Goal: Information Seeking & Learning: Learn about a topic

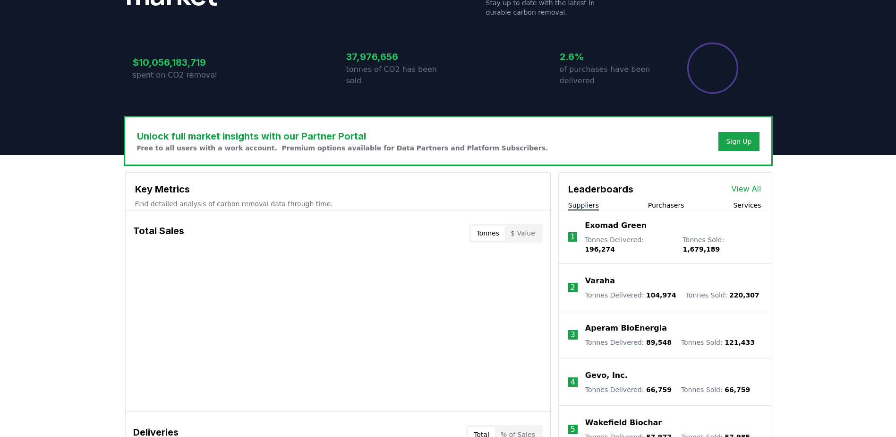
scroll to position [236, 0]
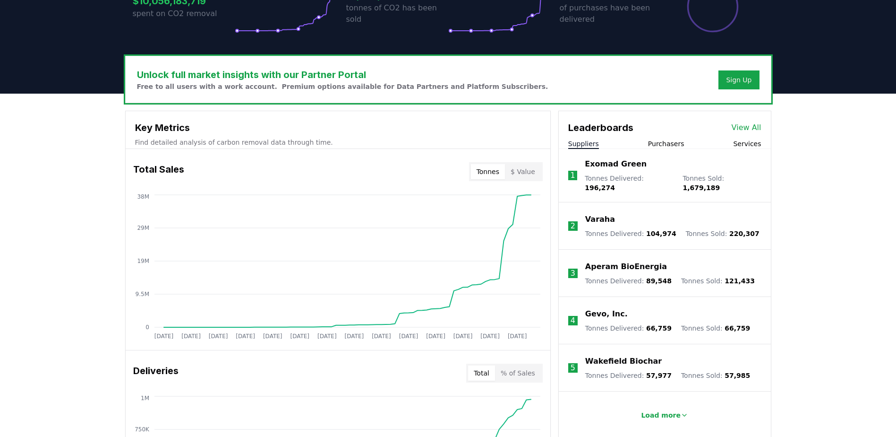
click at [672, 143] on button "Purchasers" at bounding box center [666, 143] width 36 height 9
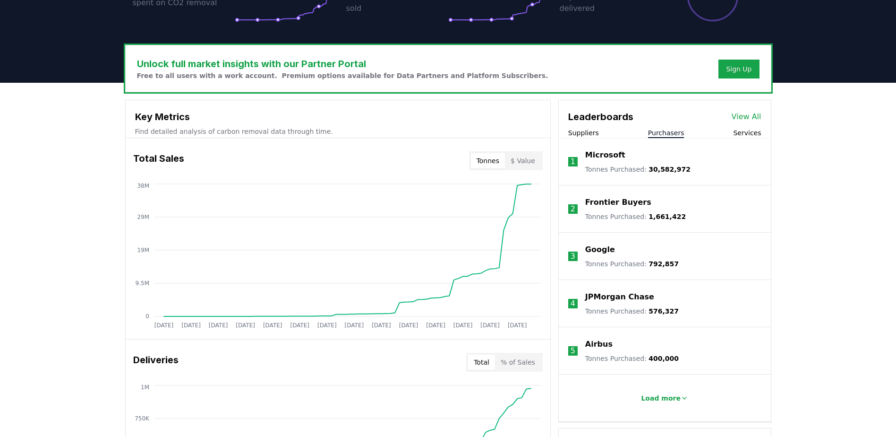
scroll to position [283, 0]
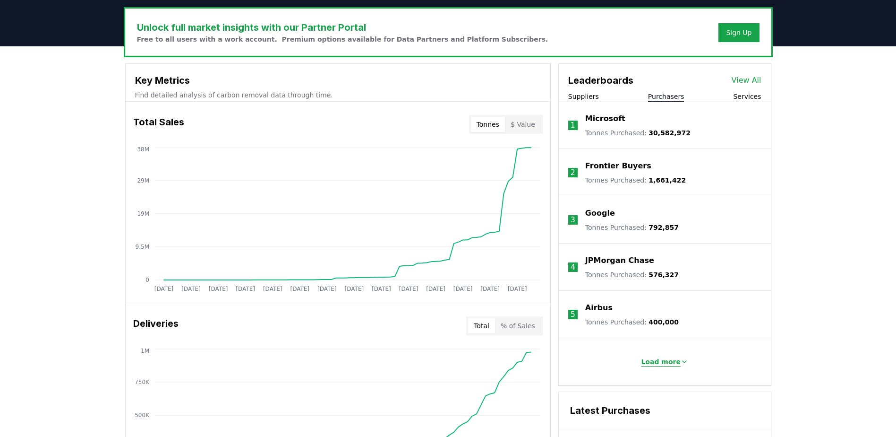
click at [674, 364] on p "Load more" at bounding box center [661, 361] width 40 height 9
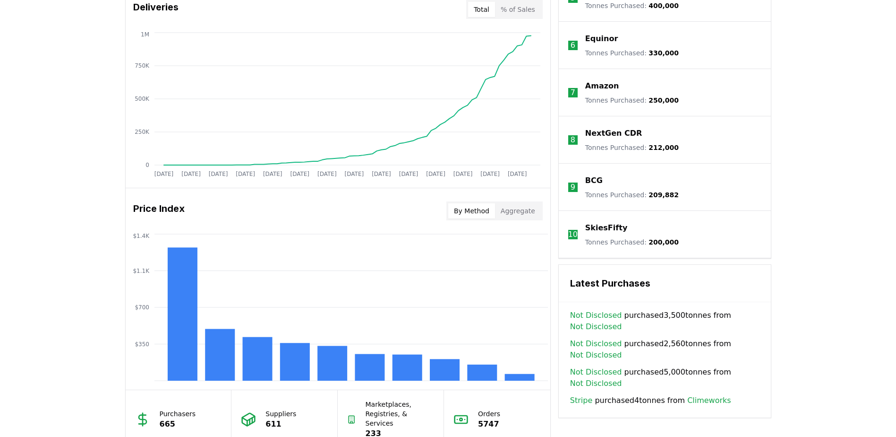
scroll to position [614, 0]
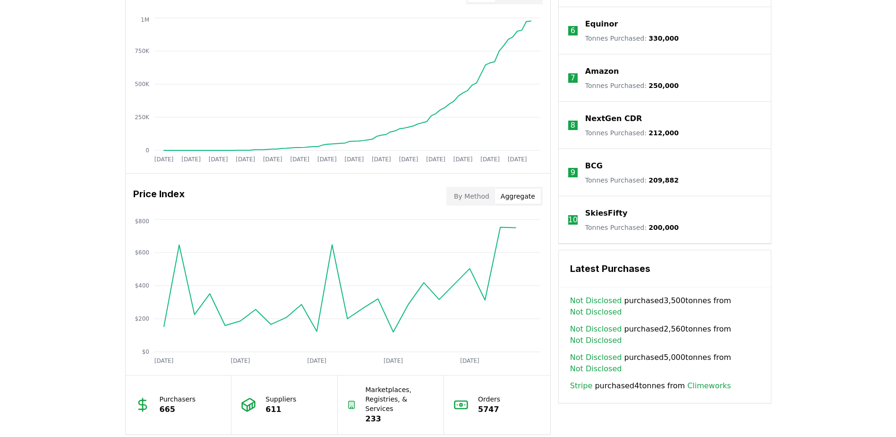
click at [514, 196] on button "Aggregate" at bounding box center [518, 196] width 46 height 15
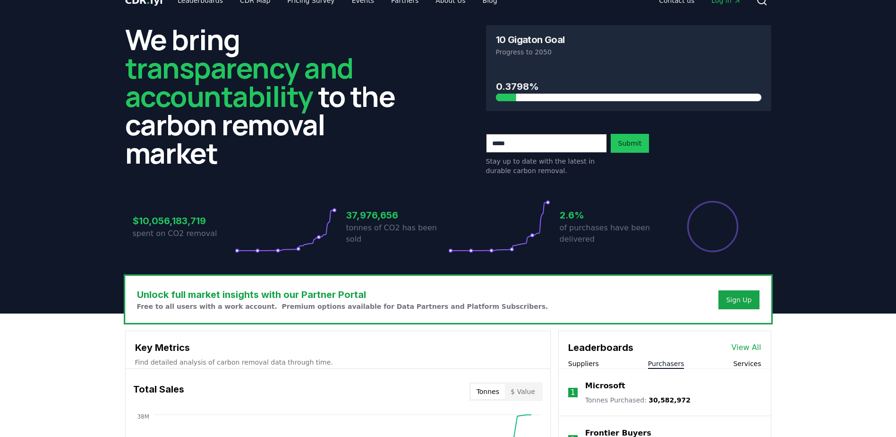
scroll to position [0, 0]
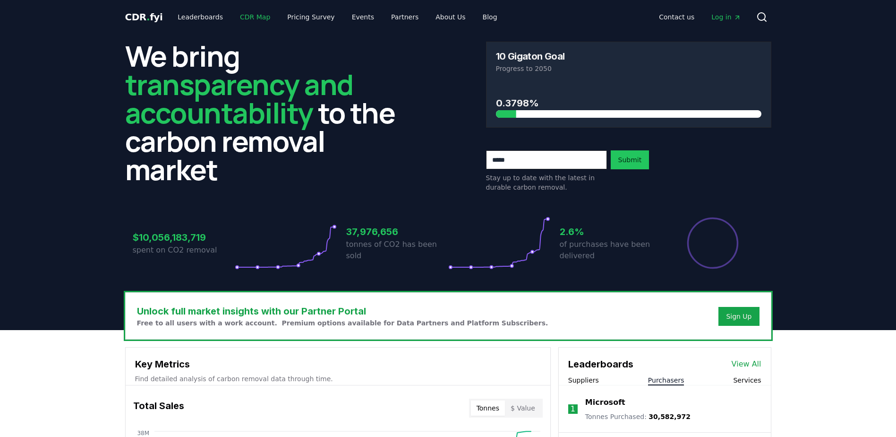
click at [237, 17] on link "CDR Map" at bounding box center [254, 17] width 45 height 17
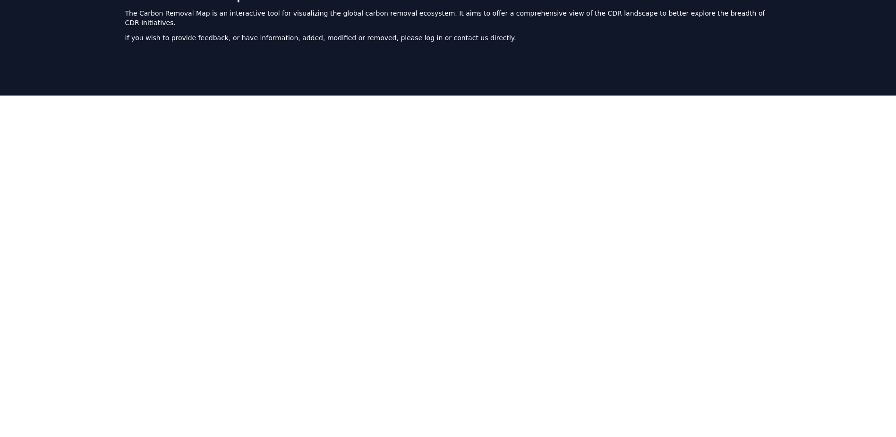
scroll to position [7, 0]
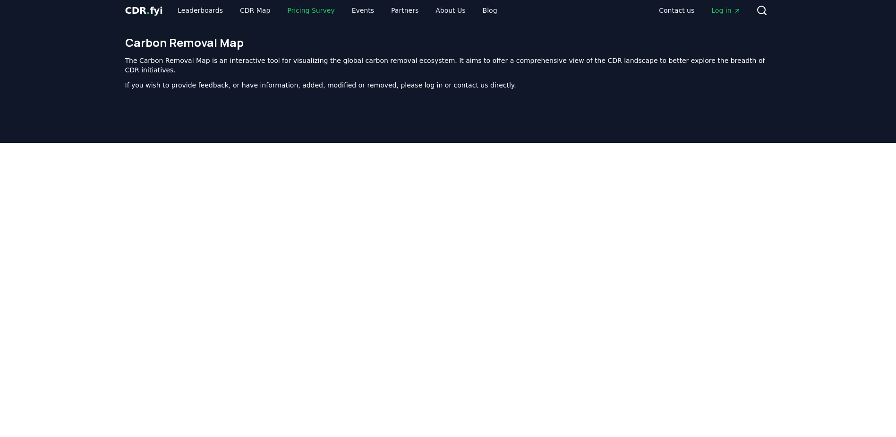
click at [294, 15] on link "Pricing Survey" at bounding box center [311, 10] width 62 height 17
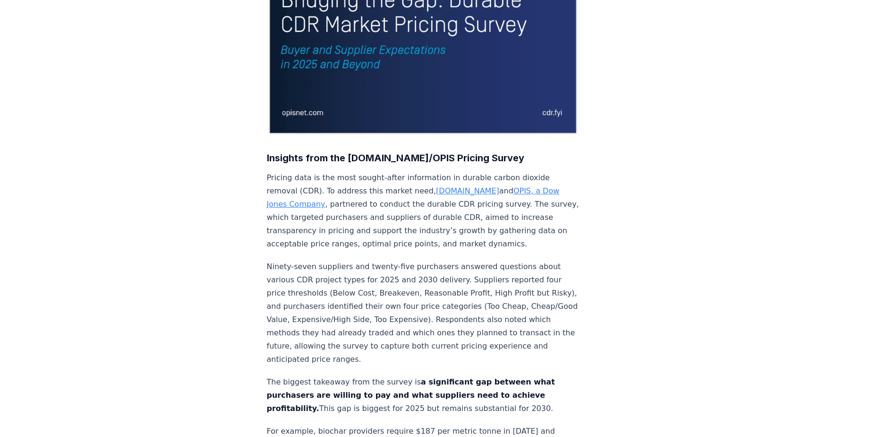
scroll to position [196, 0]
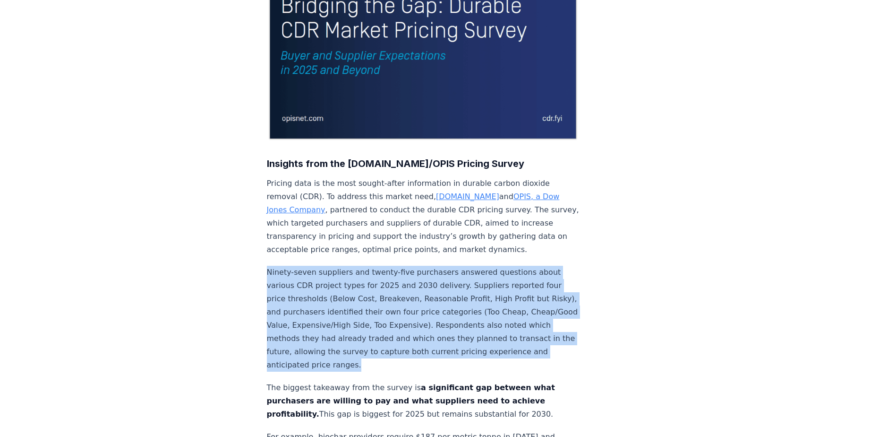
drag, startPoint x: 262, startPoint y: 240, endPoint x: 421, endPoint y: 339, distance: 187.0
click at [419, 340] on p "Ninety-seven suppliers and twenty-five purchasers answered questions about vari…" at bounding box center [423, 319] width 313 height 106
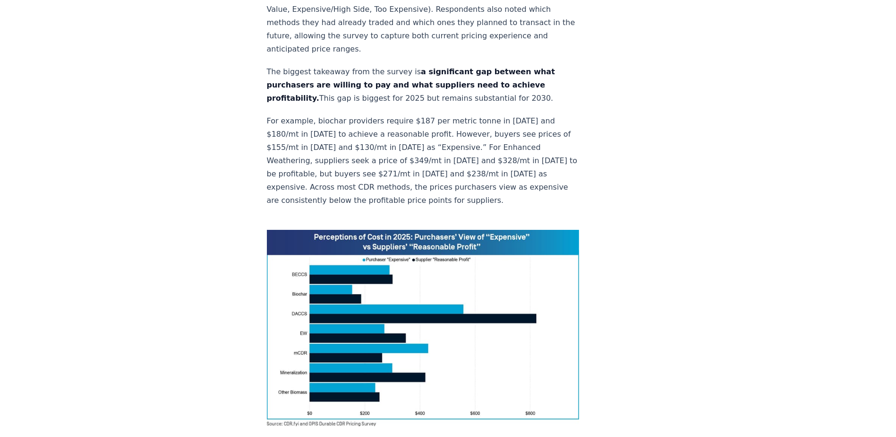
scroll to position [526, 0]
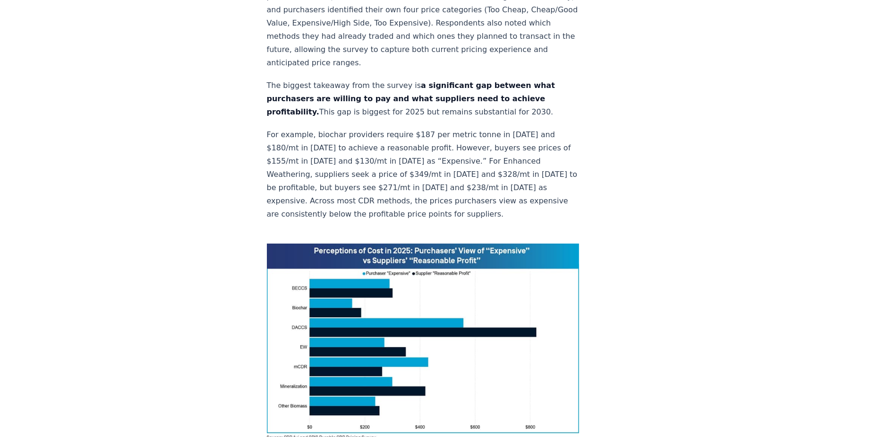
scroll to position [479, 0]
